Goal: Find specific page/section: Find specific page/section

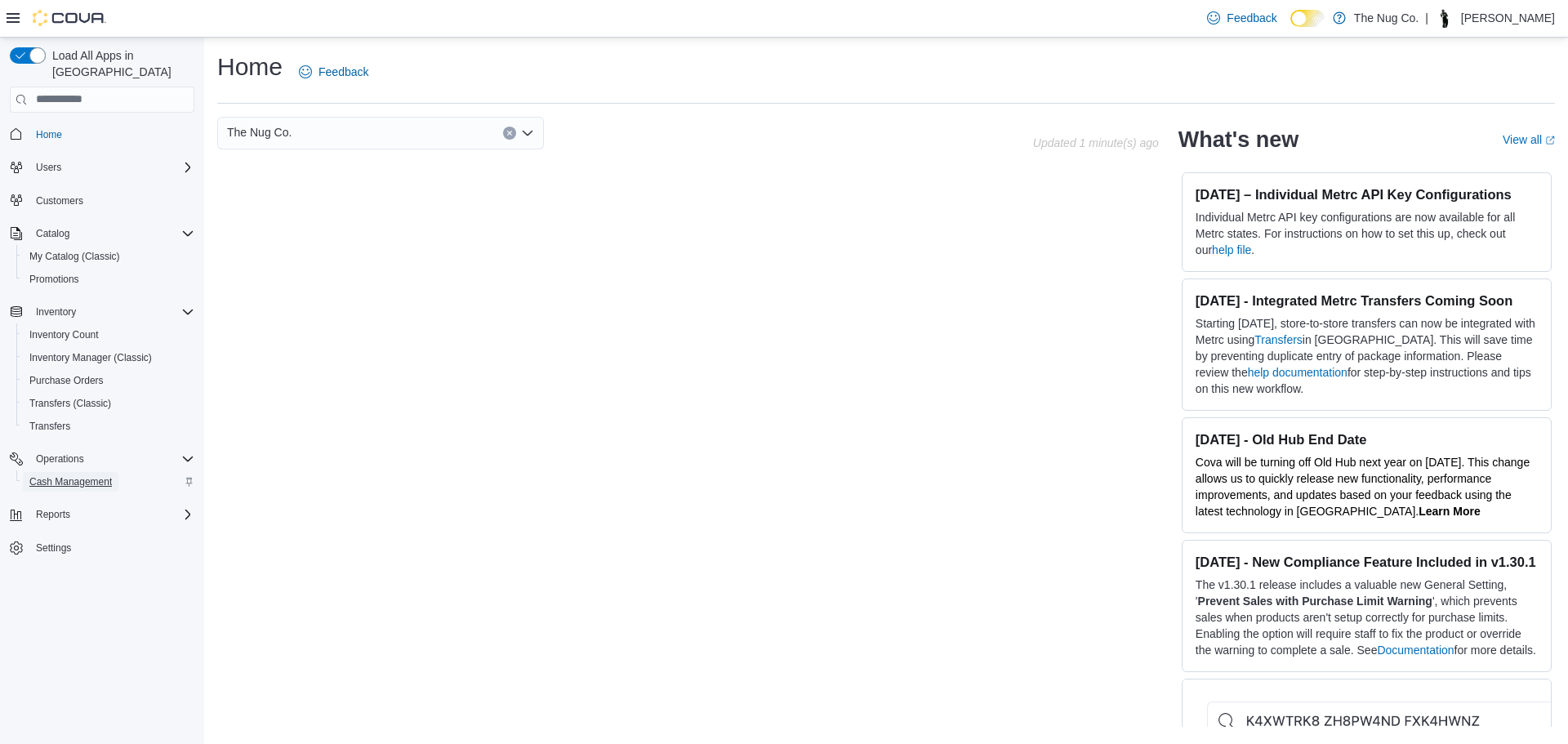
click at [96, 475] on span "Cash Management" at bounding box center [71, 482] width 83 height 13
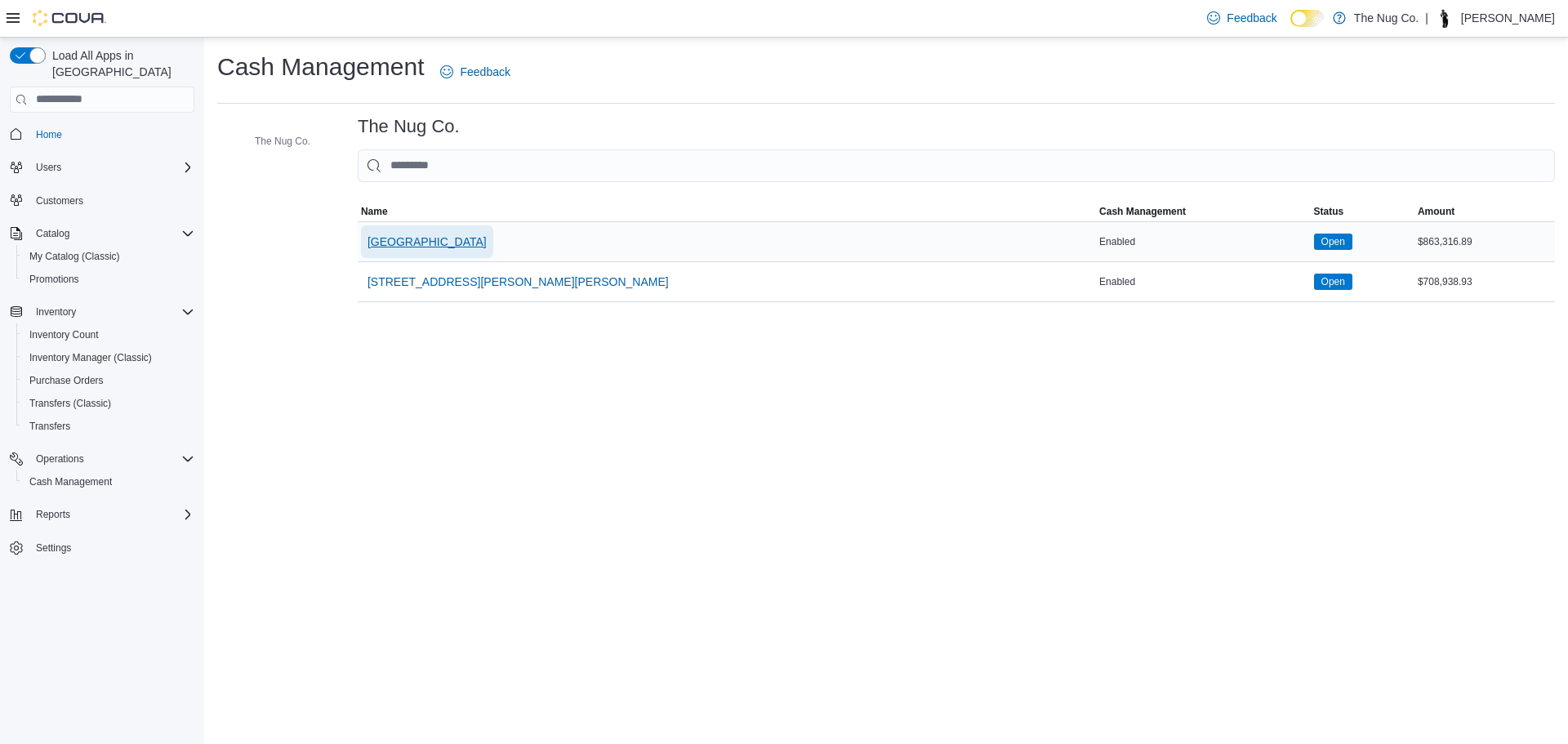
click at [435, 245] on span "1213 Dundas Street West" at bounding box center [427, 242] width 119 height 16
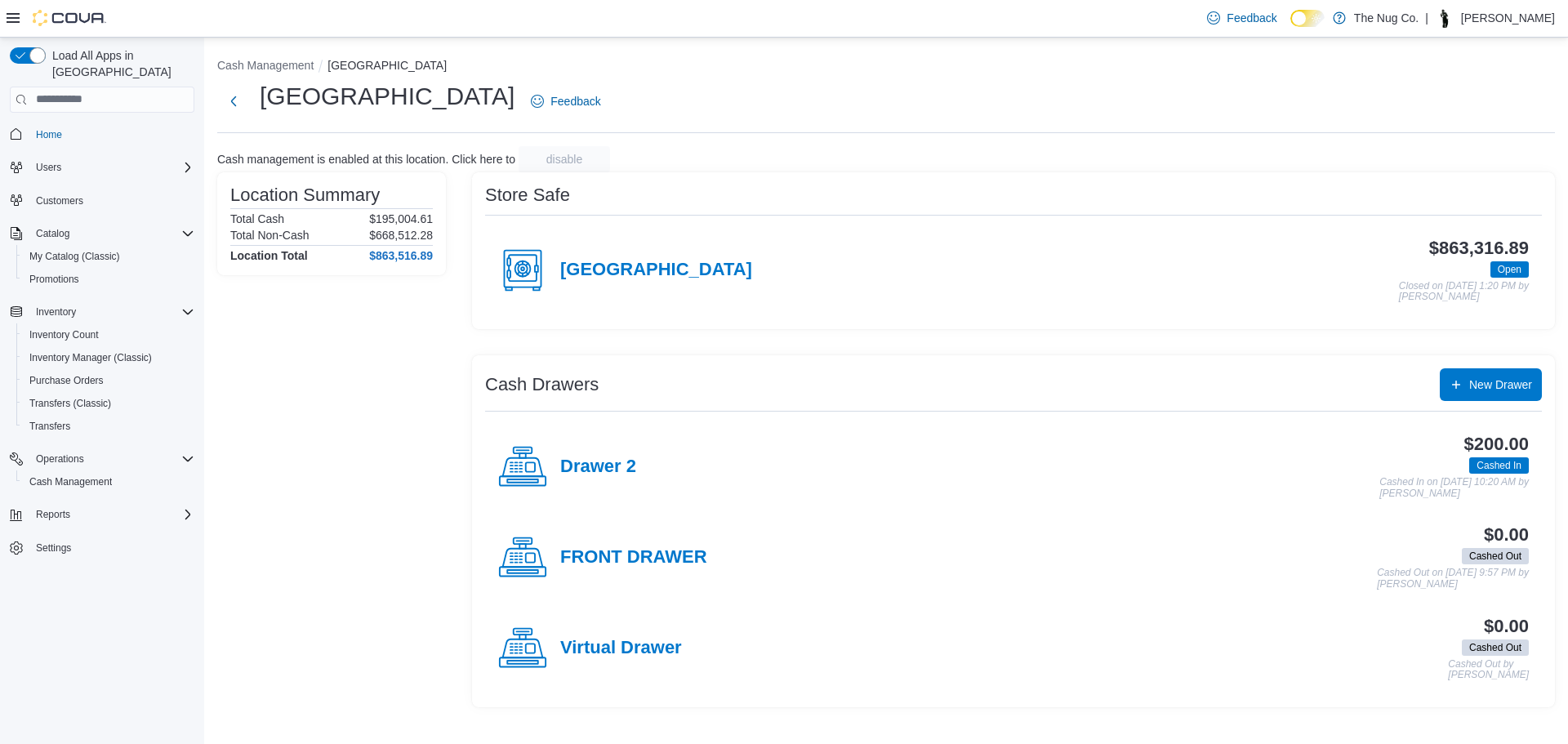
click at [577, 258] on div "1213 Dundas Street West" at bounding box center [626, 269] width 254 height 49
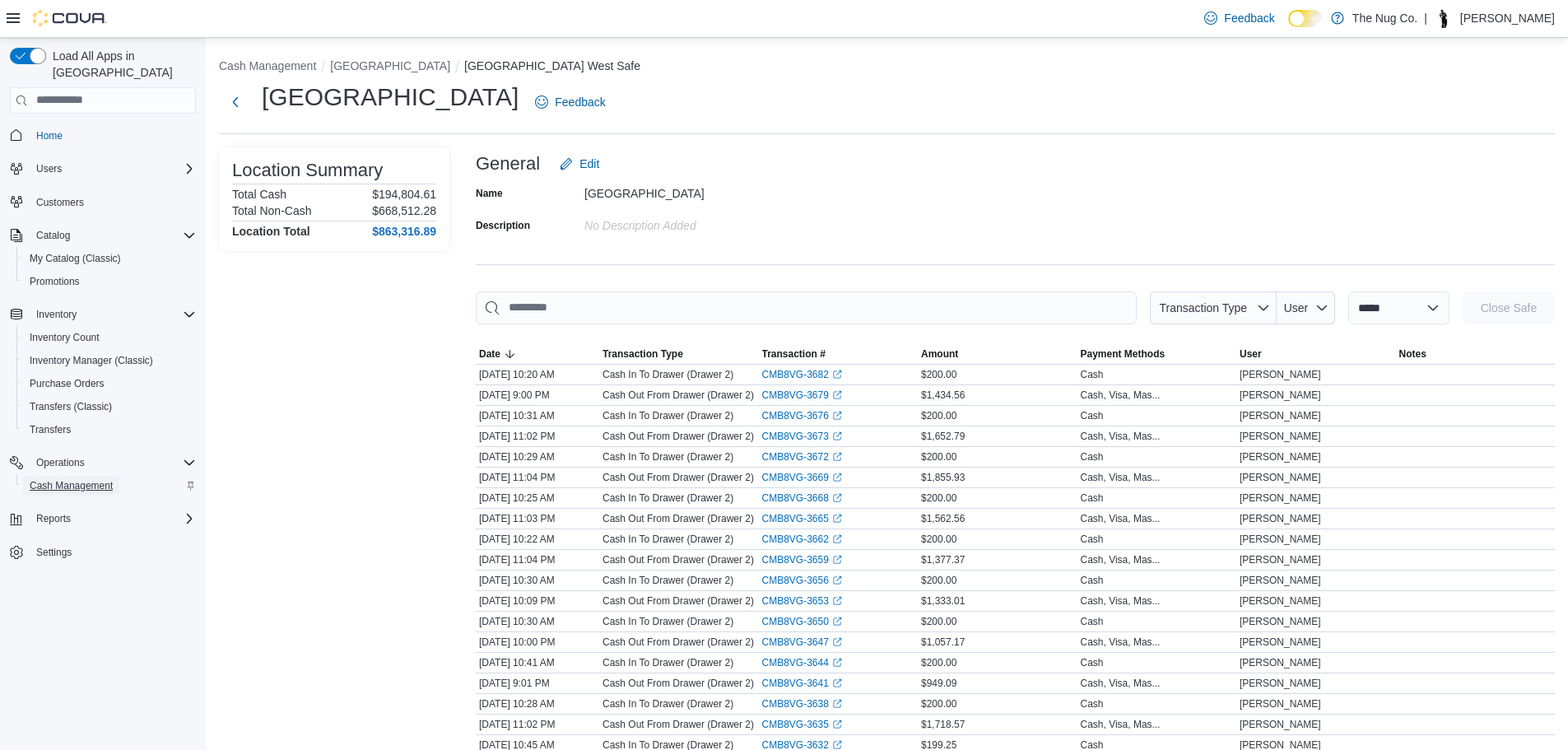
click at [62, 479] on span "Cash Management" at bounding box center [72, 486] width 83 height 14
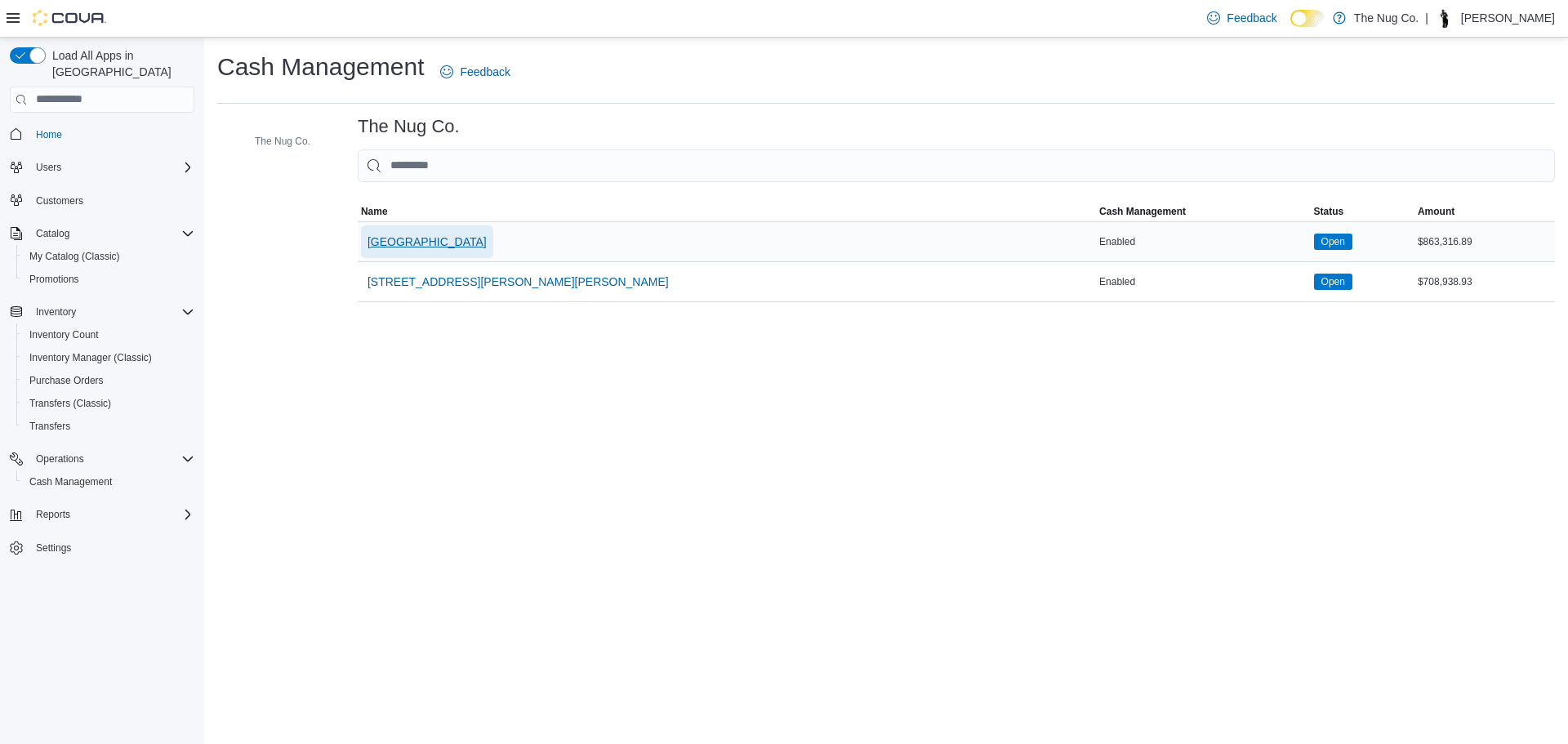
click at [385, 249] on span "1213 Dundas Street West" at bounding box center [427, 242] width 119 height 16
